Goal: Navigation & Orientation: Find specific page/section

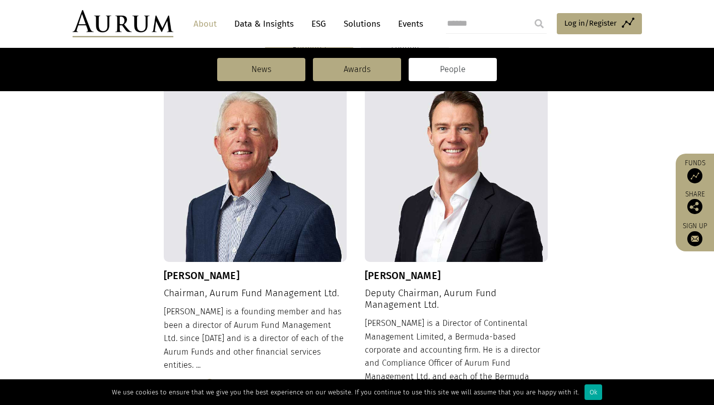
scroll to position [337, 0]
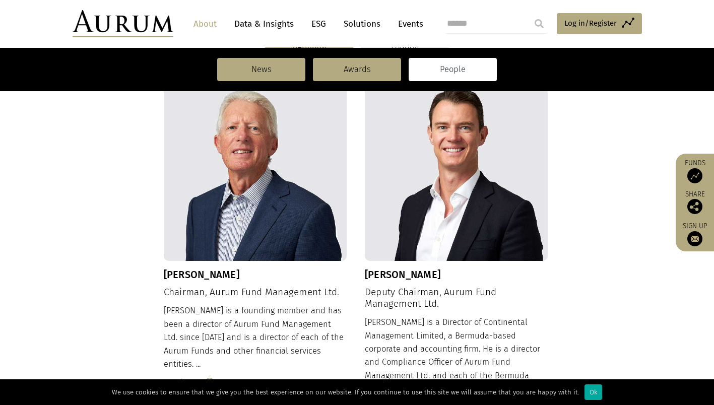
click at [272, 25] on link "Data & Insights" at bounding box center [264, 24] width 70 height 19
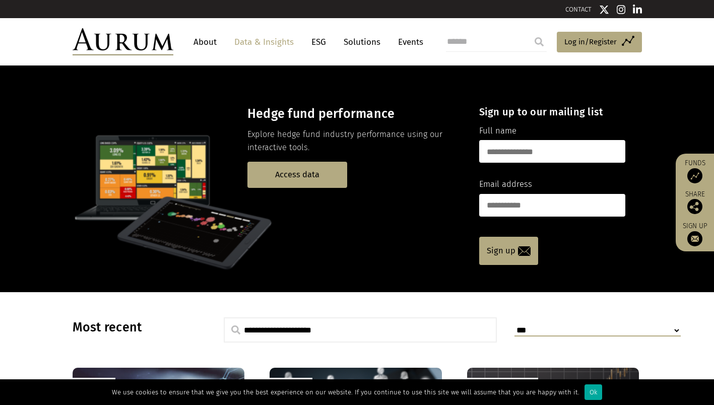
click at [274, 37] on link "Data & Insights" at bounding box center [264, 42] width 70 height 19
